Goal: Navigation & Orientation: Find specific page/section

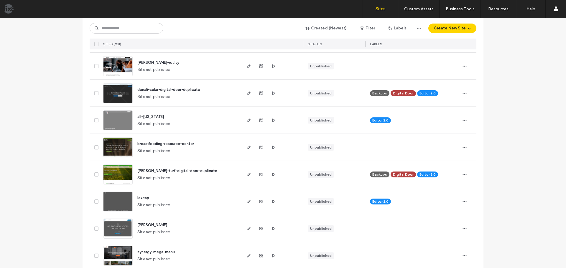
scroll to position [118, 0]
click at [273, 149] on icon "button" at bounding box center [273, 147] width 5 height 5
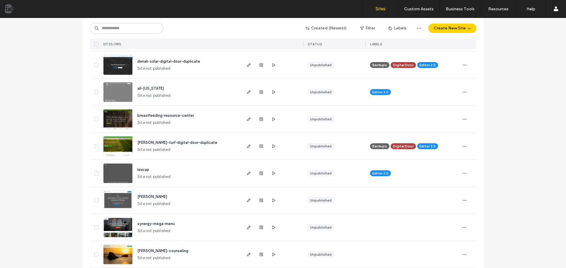
scroll to position [147, 0]
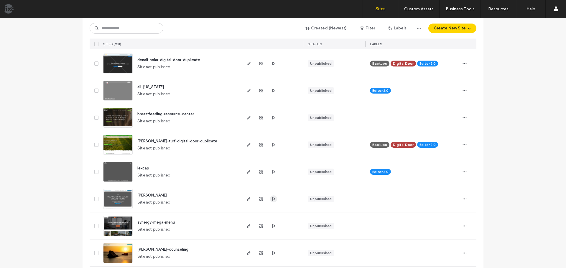
click at [271, 197] on icon "button" at bounding box center [273, 199] width 5 height 5
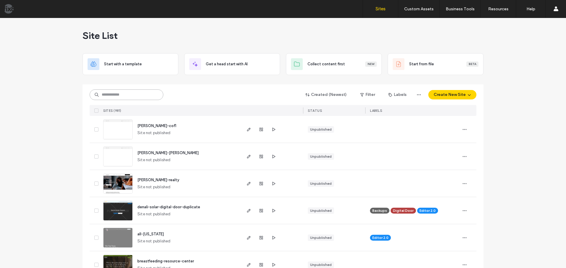
click at [146, 93] on input at bounding box center [127, 95] width 74 height 11
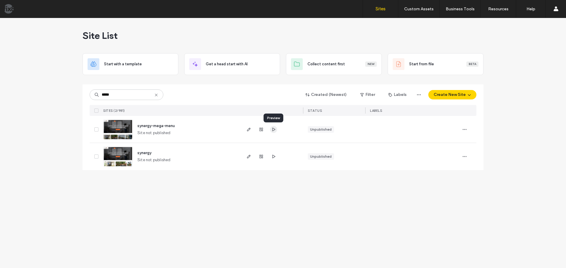
click at [273, 129] on icon "button" at bounding box center [273, 129] width 5 height 5
click at [274, 158] on icon "button" at bounding box center [273, 156] width 5 height 5
click at [121, 95] on input "*****" at bounding box center [127, 95] width 74 height 11
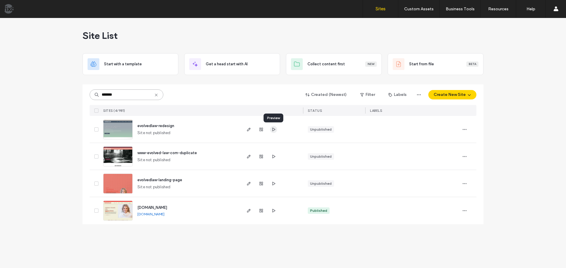
type input "*******"
click at [141, 215] on link "www.evolved-law.com" at bounding box center [150, 214] width 27 height 4
click at [271, 128] on span "button" at bounding box center [273, 129] width 7 height 7
click at [274, 157] on icon "button" at bounding box center [273, 156] width 5 height 5
click at [273, 181] on span "button" at bounding box center [273, 183] width 7 height 7
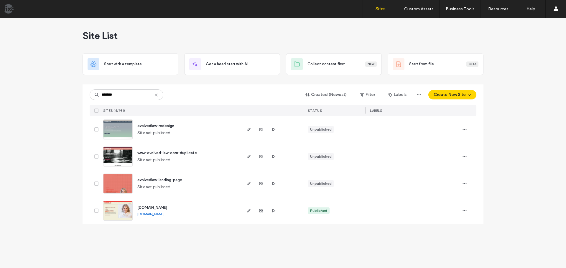
click at [156, 96] on icon at bounding box center [156, 95] width 5 height 5
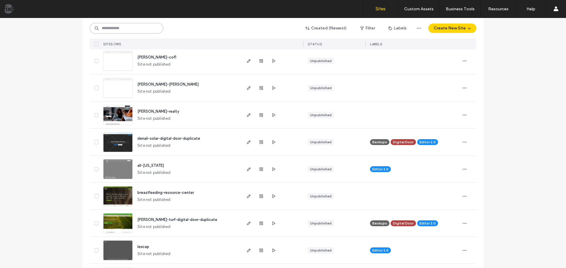
scroll to position [177, 0]
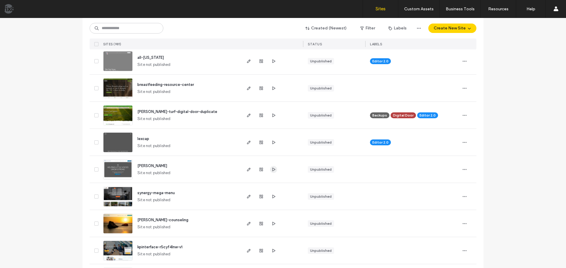
click at [274, 170] on span "button" at bounding box center [273, 169] width 7 height 7
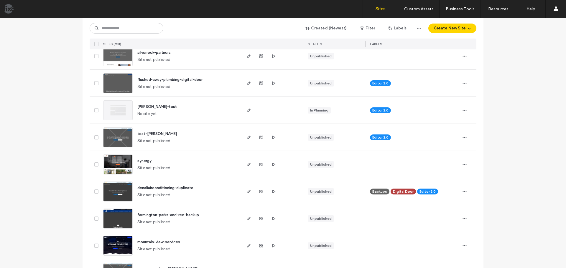
scroll to position [501, 0]
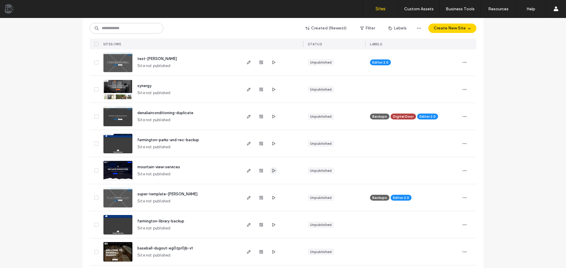
click at [270, 170] on span "button" at bounding box center [273, 170] width 7 height 7
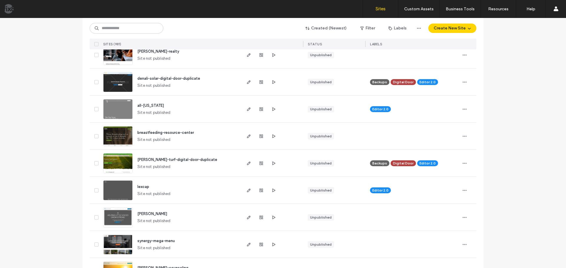
scroll to position [147, 0]
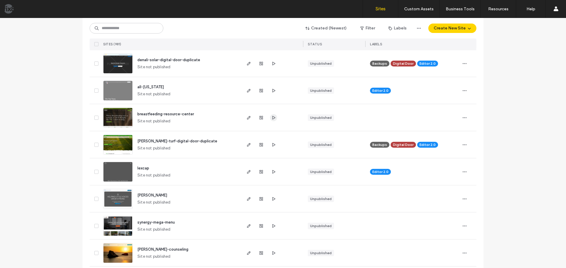
click at [272, 116] on icon "button" at bounding box center [273, 118] width 5 height 5
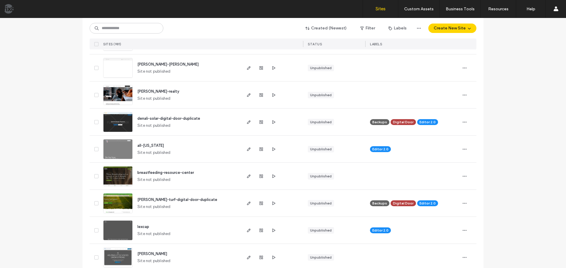
scroll to position [0, 0]
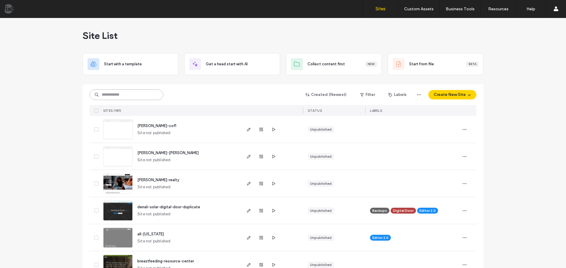
click at [132, 97] on input at bounding box center [127, 95] width 74 height 11
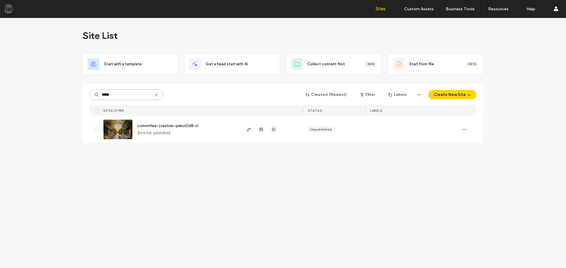
type input "*****"
click at [271, 129] on icon "button" at bounding box center [273, 129] width 5 height 5
click at [156, 95] on use at bounding box center [156, 95] width 3 height 3
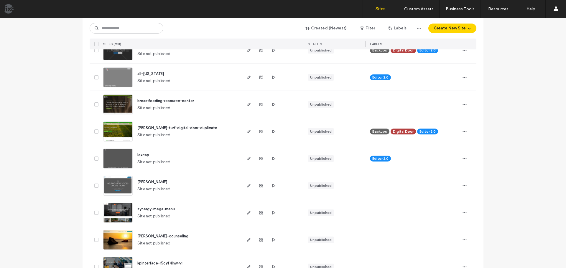
scroll to position [177, 0]
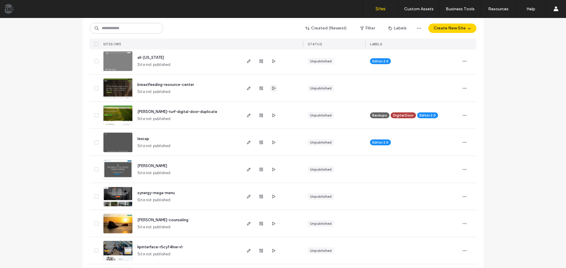
click at [272, 90] on icon "button" at bounding box center [273, 88] width 5 height 5
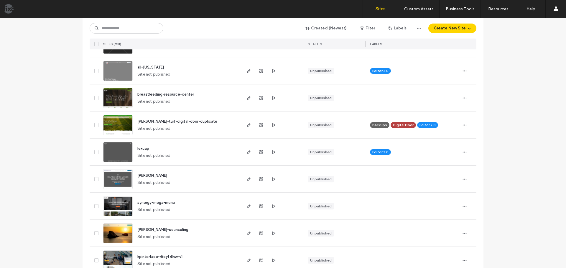
scroll to position [206, 0]
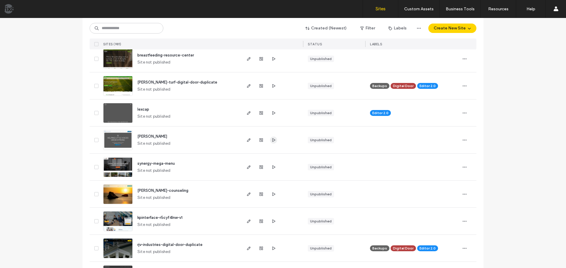
click at [271, 138] on icon "button" at bounding box center [273, 140] width 5 height 5
click at [123, 142] on img at bounding box center [117, 151] width 29 height 40
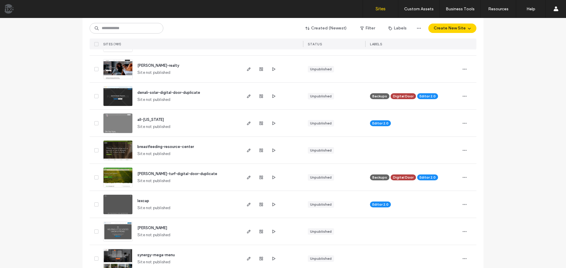
scroll to position [118, 0]
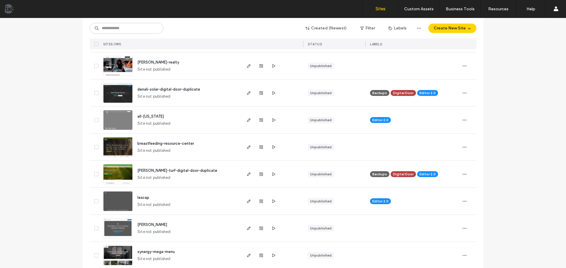
click at [124, 146] on img at bounding box center [117, 158] width 29 height 40
drag, startPoint x: 296, startPoint y: 268, endPoint x: 199, endPoint y: 11, distance: 275.2
click at [199, 11] on div "Sites Custom Assets Custom Templates Custom Sections Content Collection Form Bu…" at bounding box center [283, 9] width 566 height 18
drag, startPoint x: 88, startPoint y: 0, endPoint x: 248, endPoint y: 19, distance: 160.8
click at [248, 19] on div "Created (Newest) Filter Labels Create New Site SITES (981) STATUS LABELS" at bounding box center [283, 34] width 387 height 32
